Goal: Contribute content: Contribute content

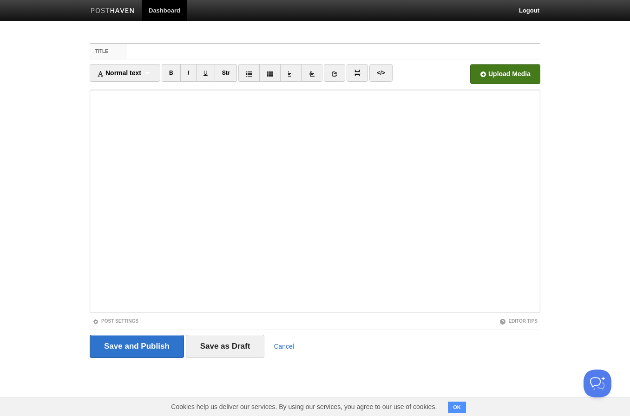
click at [497, 77] on input "file" at bounding box center [224, 76] width 703 height 47
click at [457, 72] on link "mystery lesson 352.mp3 83.51 MB Cancel" at bounding box center [448, 74] width 33 height 20
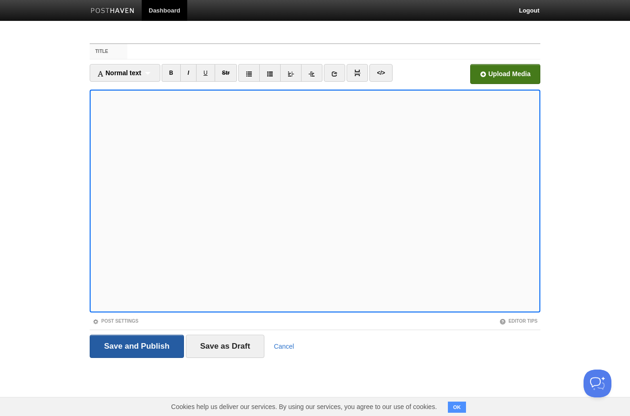
click at [145, 353] on input "Save and Publish" at bounding box center [137, 346] width 94 height 23
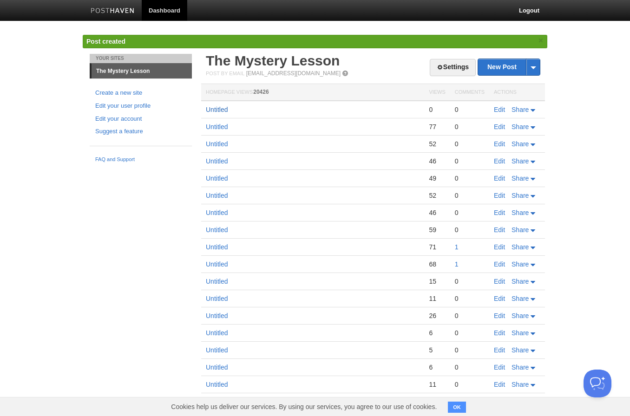
click at [216, 110] on link "Untitled" at bounding box center [217, 109] width 22 height 7
